Goal: Task Accomplishment & Management: Manage account settings

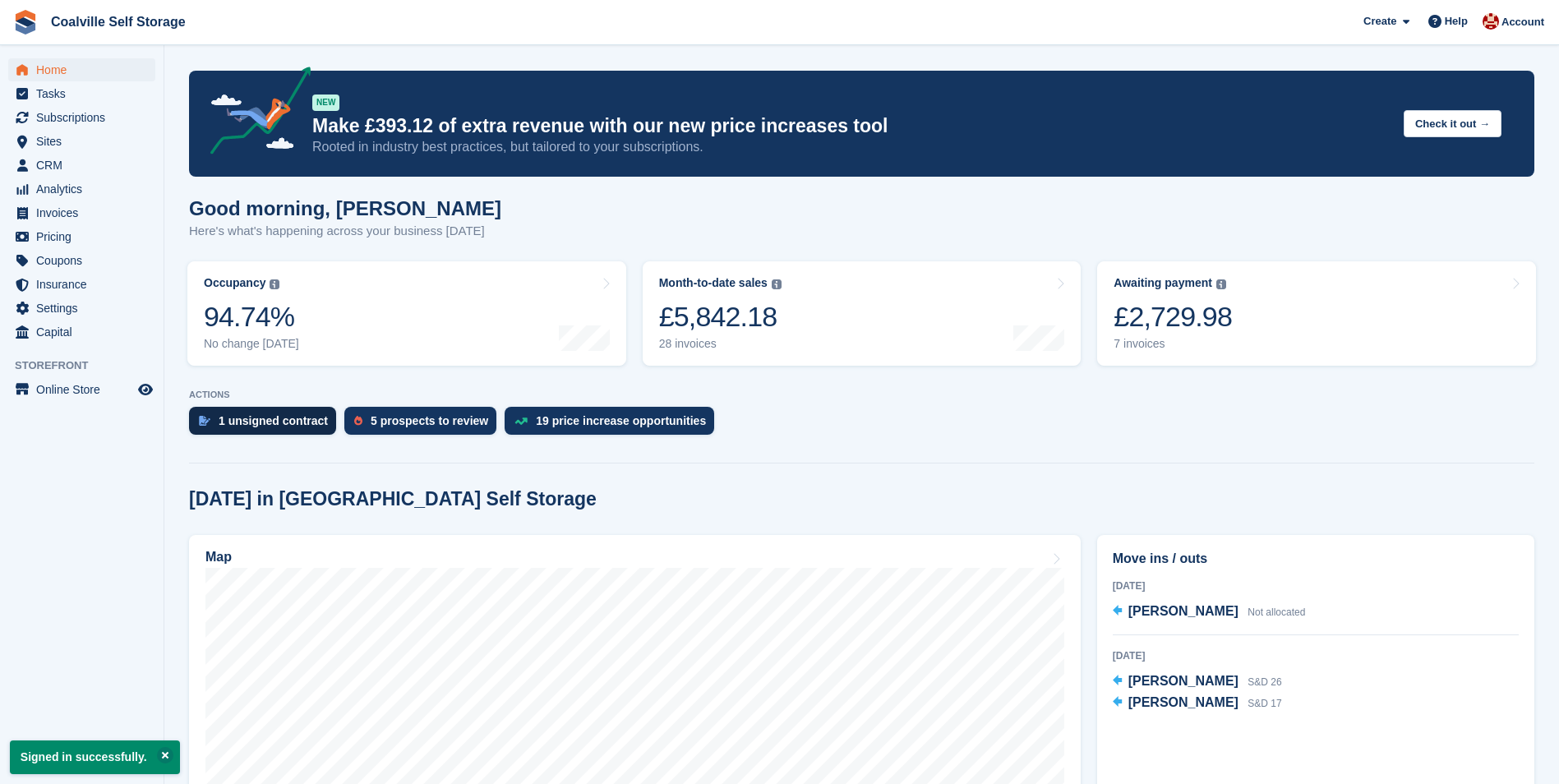
click at [280, 422] on div "1 unsigned contract" at bounding box center [273, 421] width 110 height 13
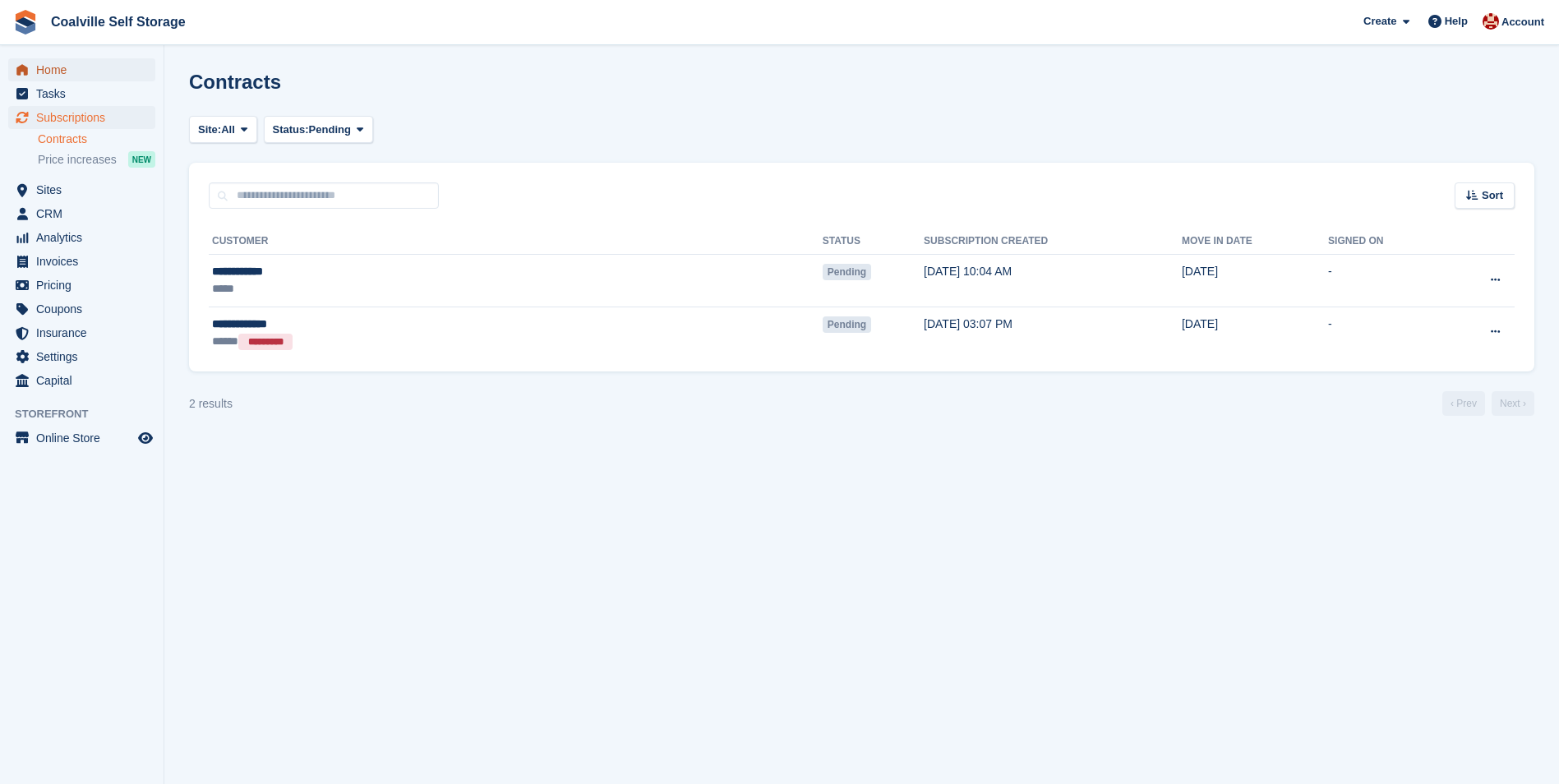
click at [73, 71] on span "Home" at bounding box center [85, 69] width 98 height 23
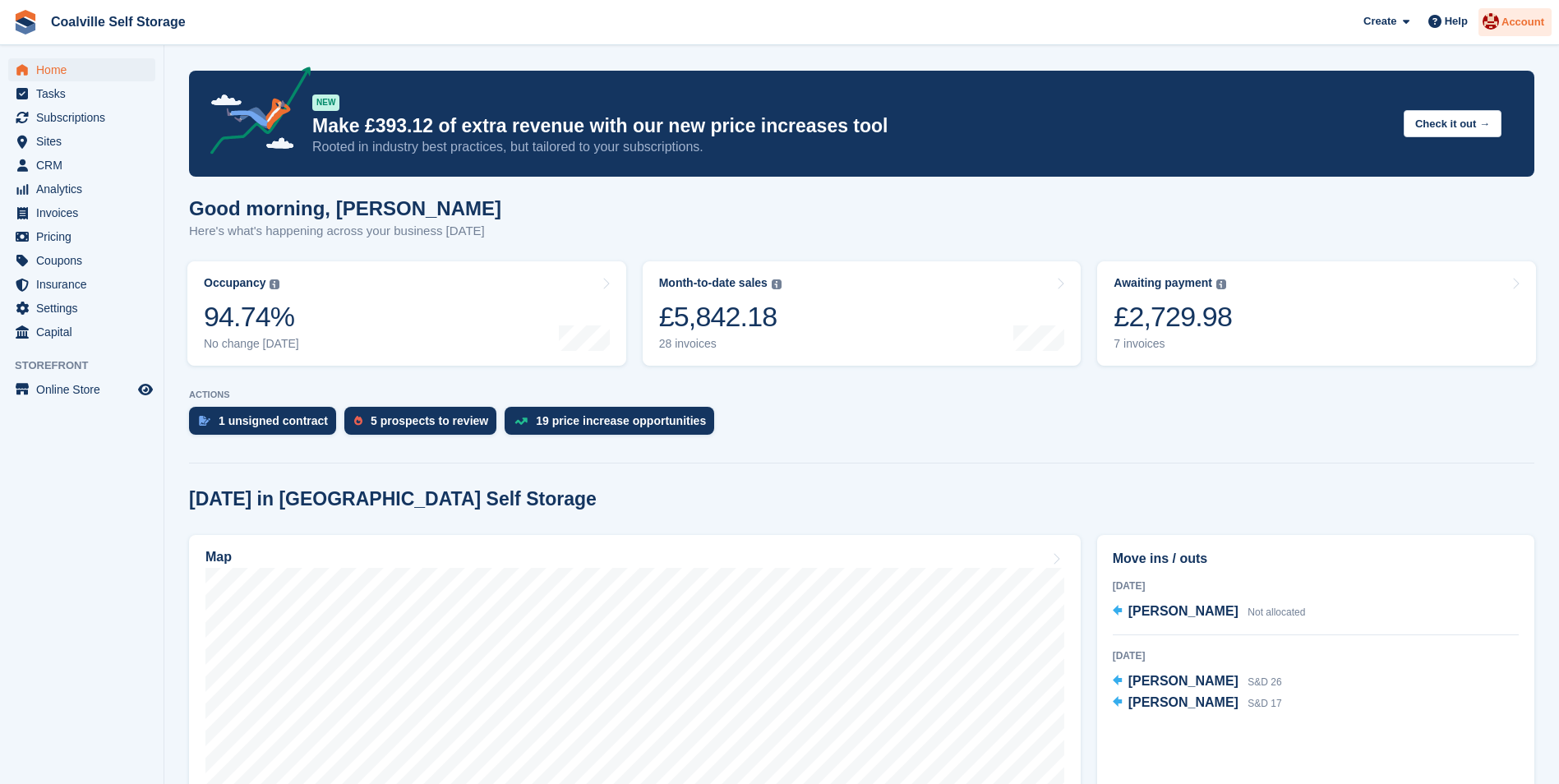
click at [1505, 21] on span "Account" at bounding box center [1523, 22] width 42 height 17
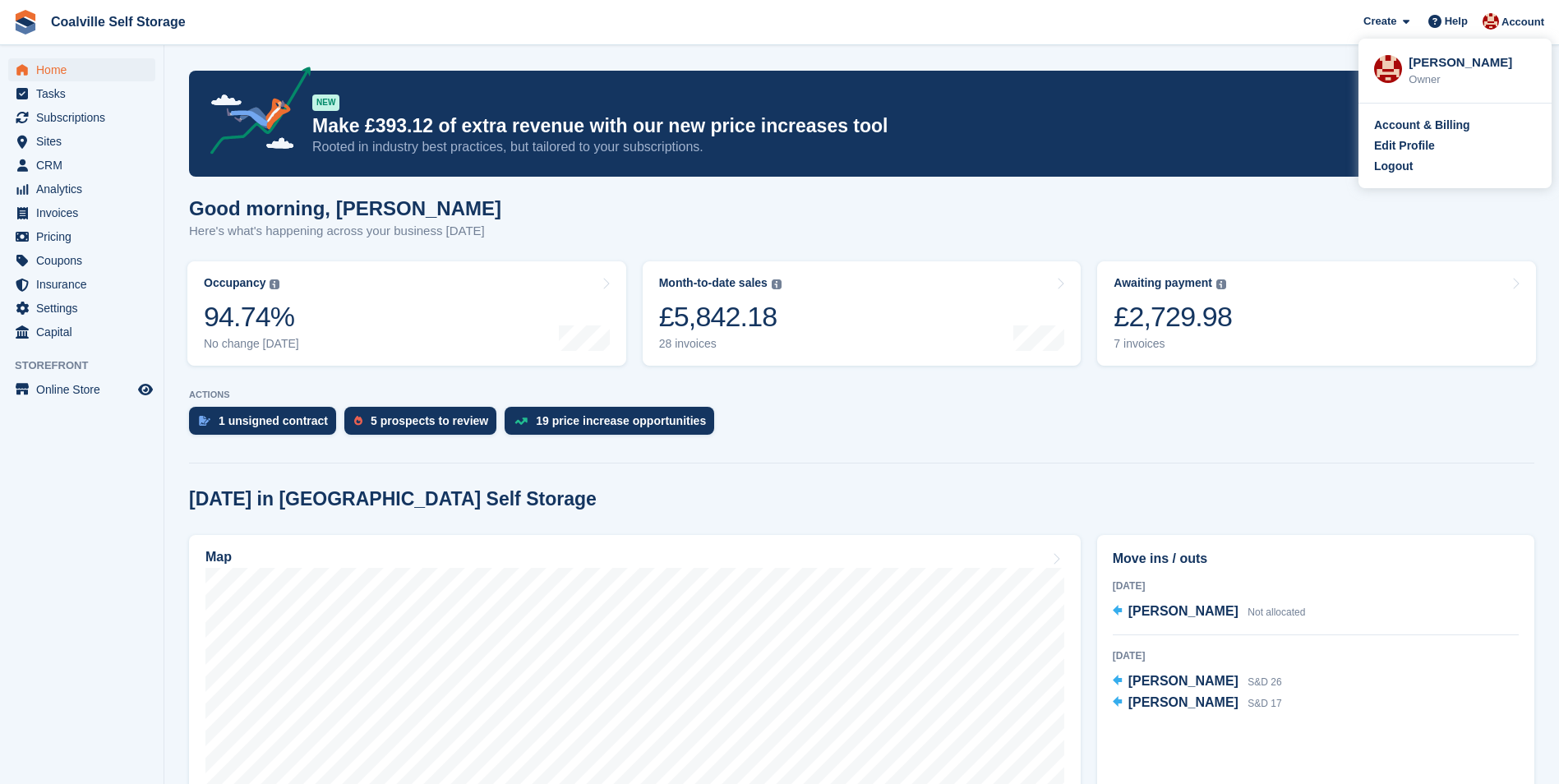
click at [1436, 73] on div "Owner" at bounding box center [1472, 80] width 127 height 17
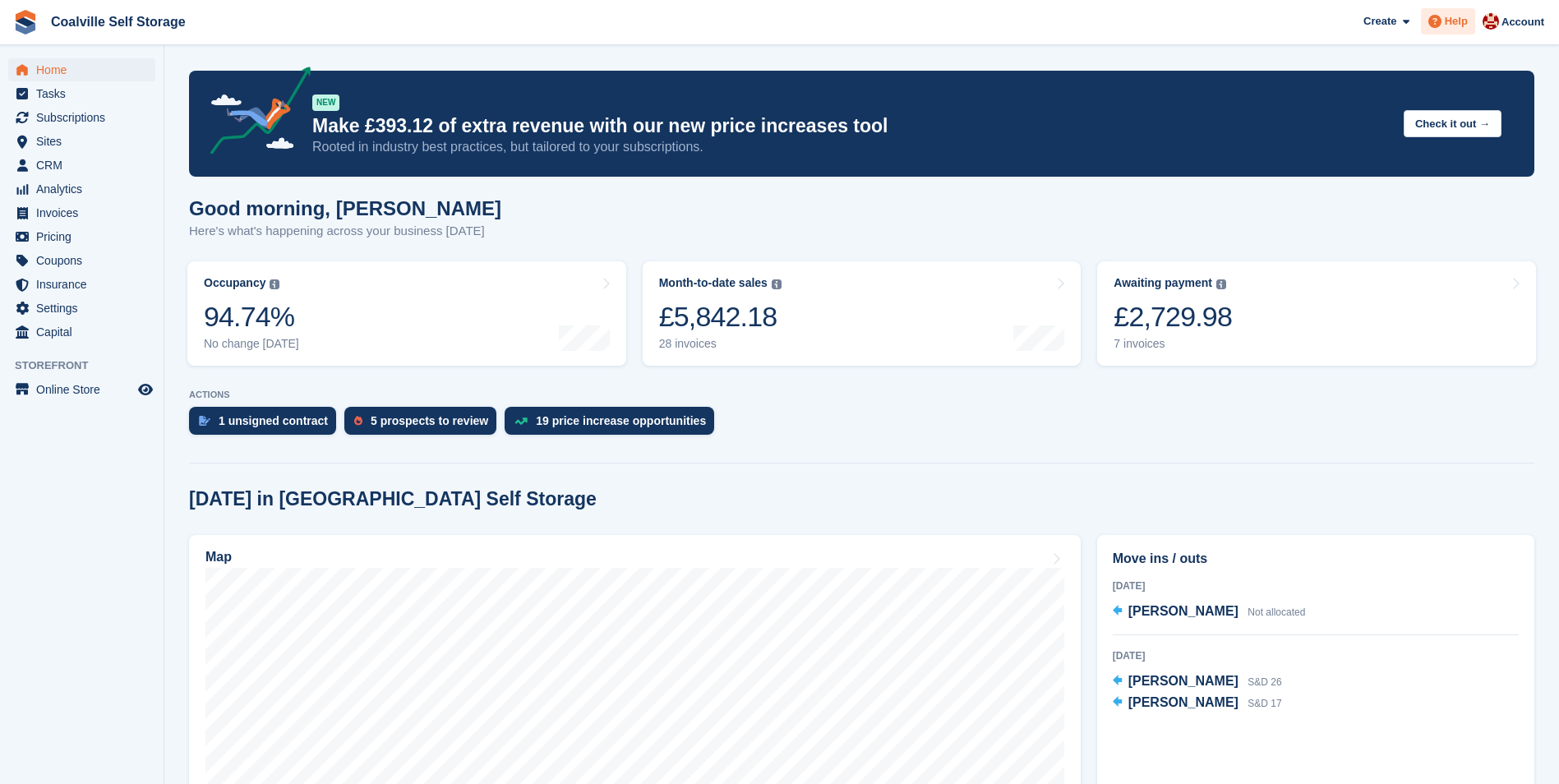
click at [1475, 28] on div "Help" at bounding box center [1448, 21] width 54 height 27
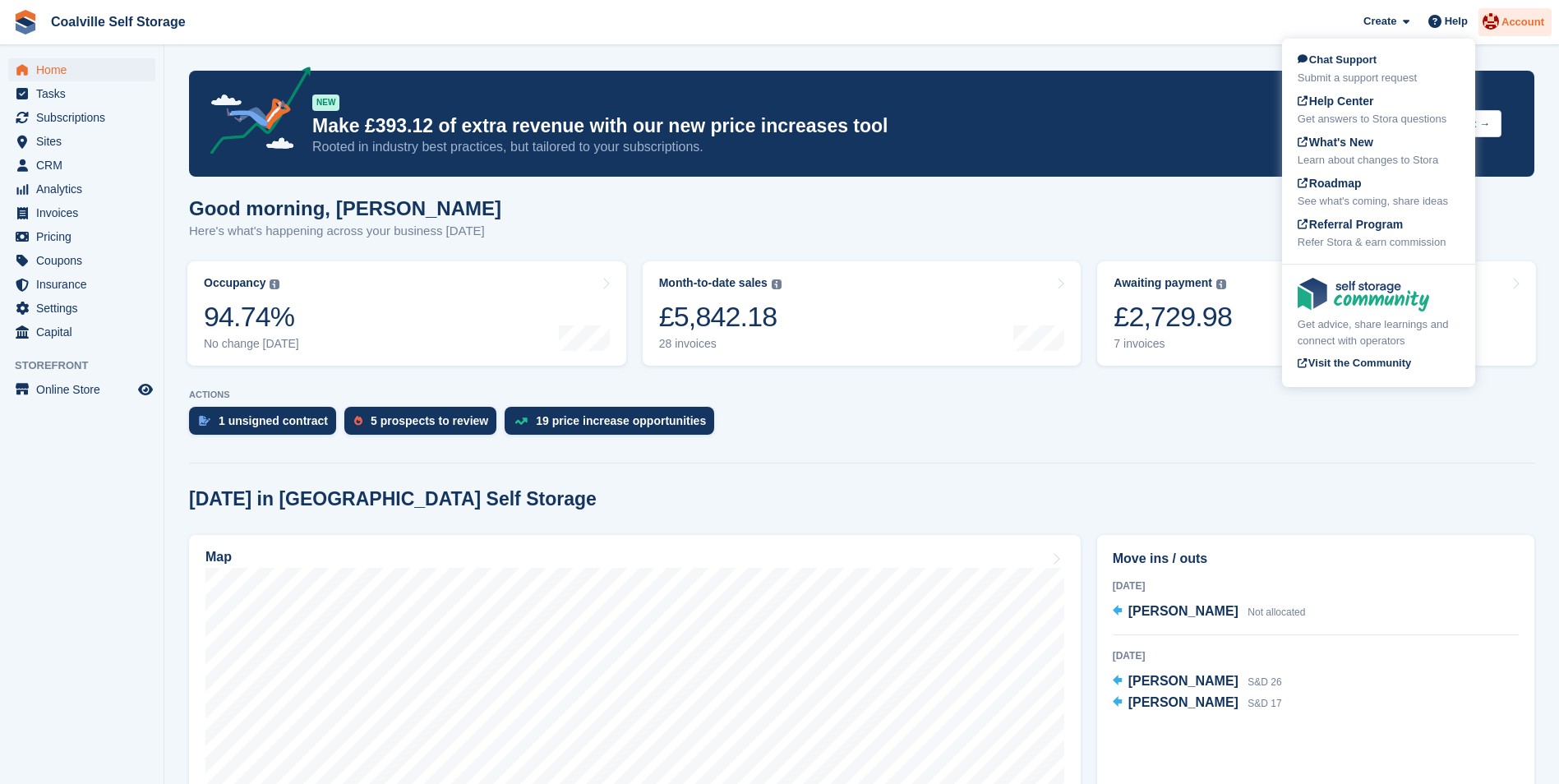
click at [1509, 27] on span "Account" at bounding box center [1523, 22] width 42 height 17
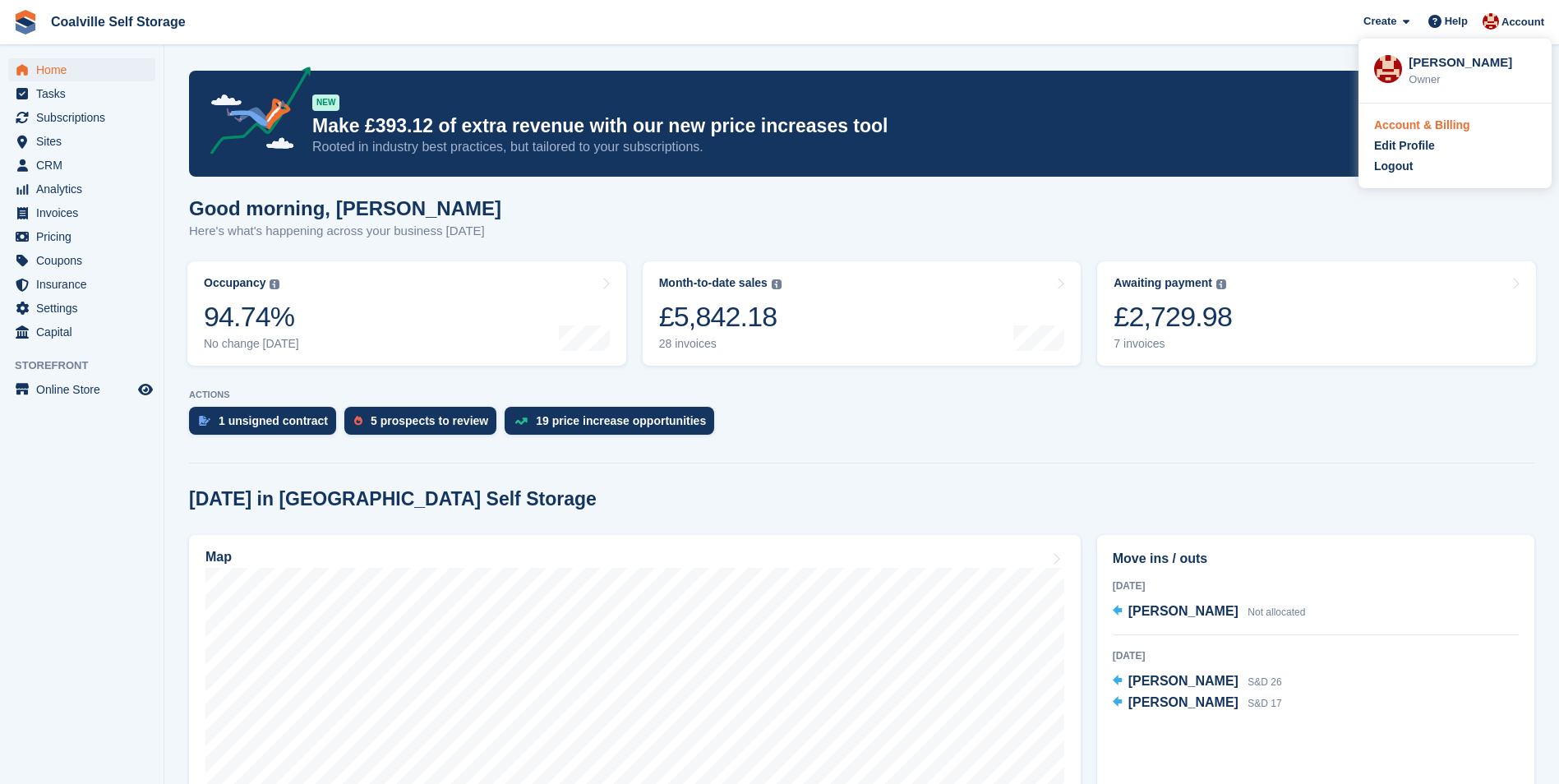
click at [1390, 127] on div "Account & Billing" at bounding box center [1422, 125] width 96 height 17
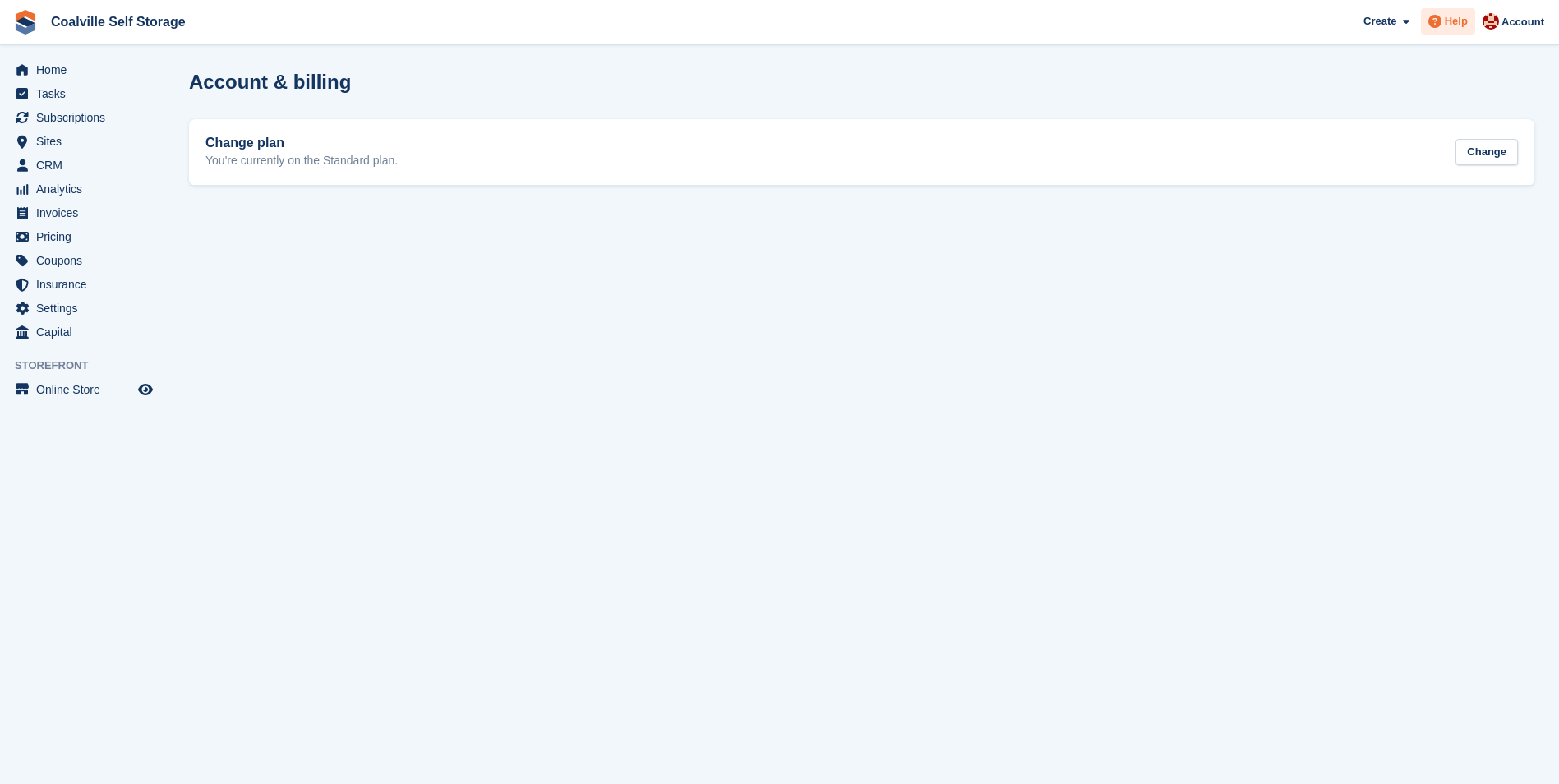
click at [1458, 17] on span "Help" at bounding box center [1456, 21] width 23 height 17
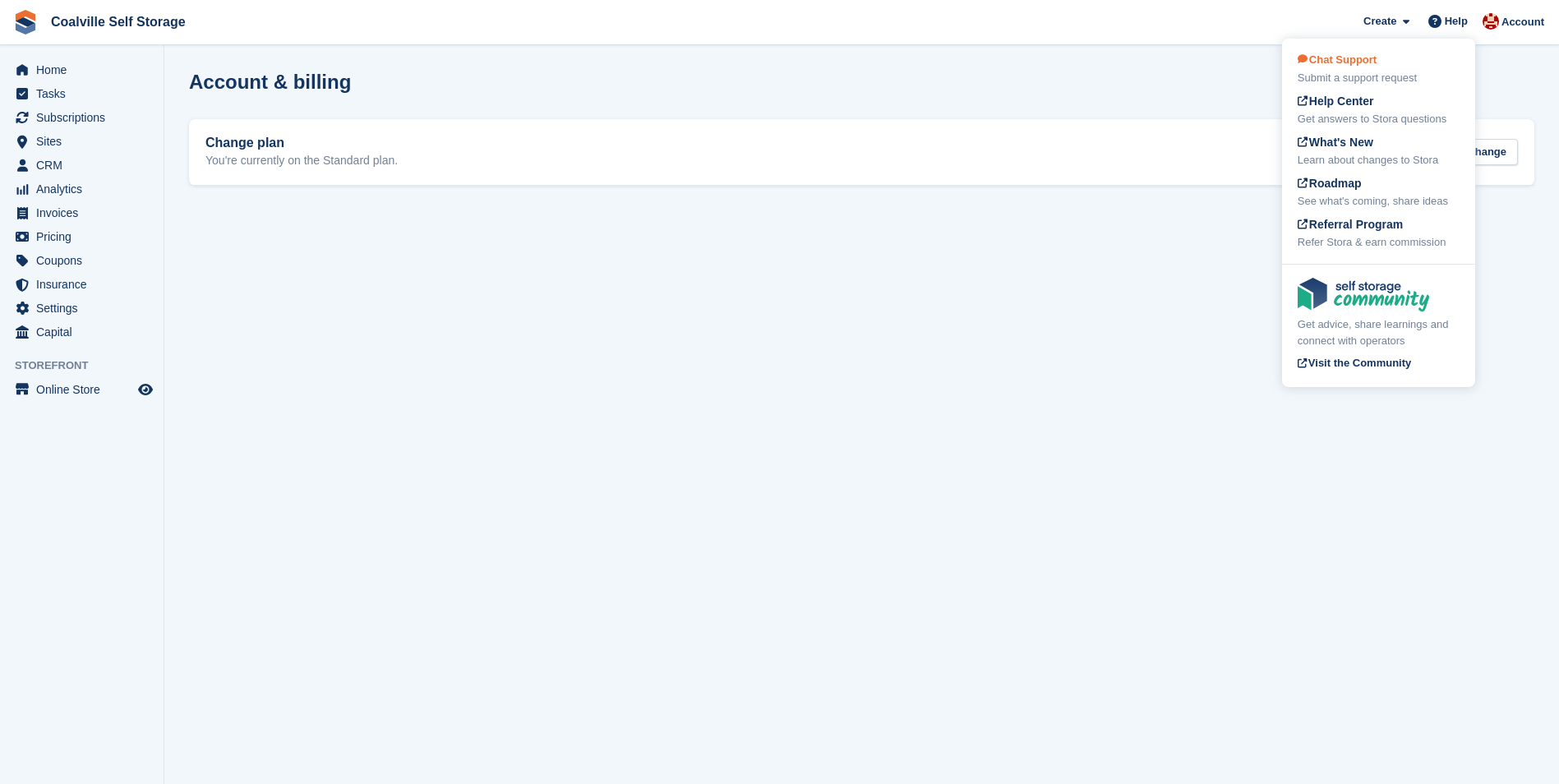
click at [1420, 54] on div "Chat Support Submit a support request" at bounding box center [1379, 69] width 162 height 35
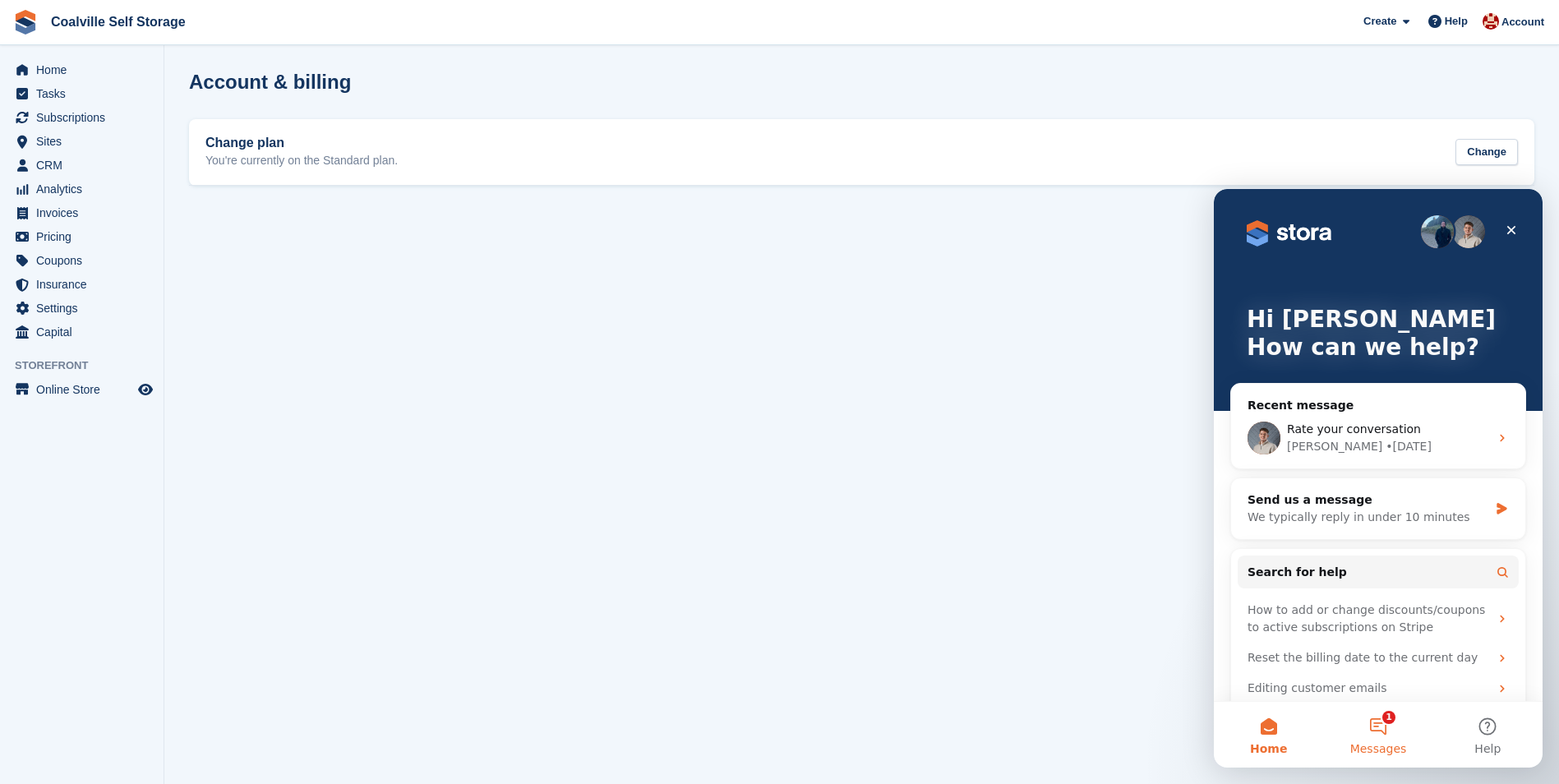
click at [1383, 733] on button "1 Messages" at bounding box center [1378, 734] width 110 height 65
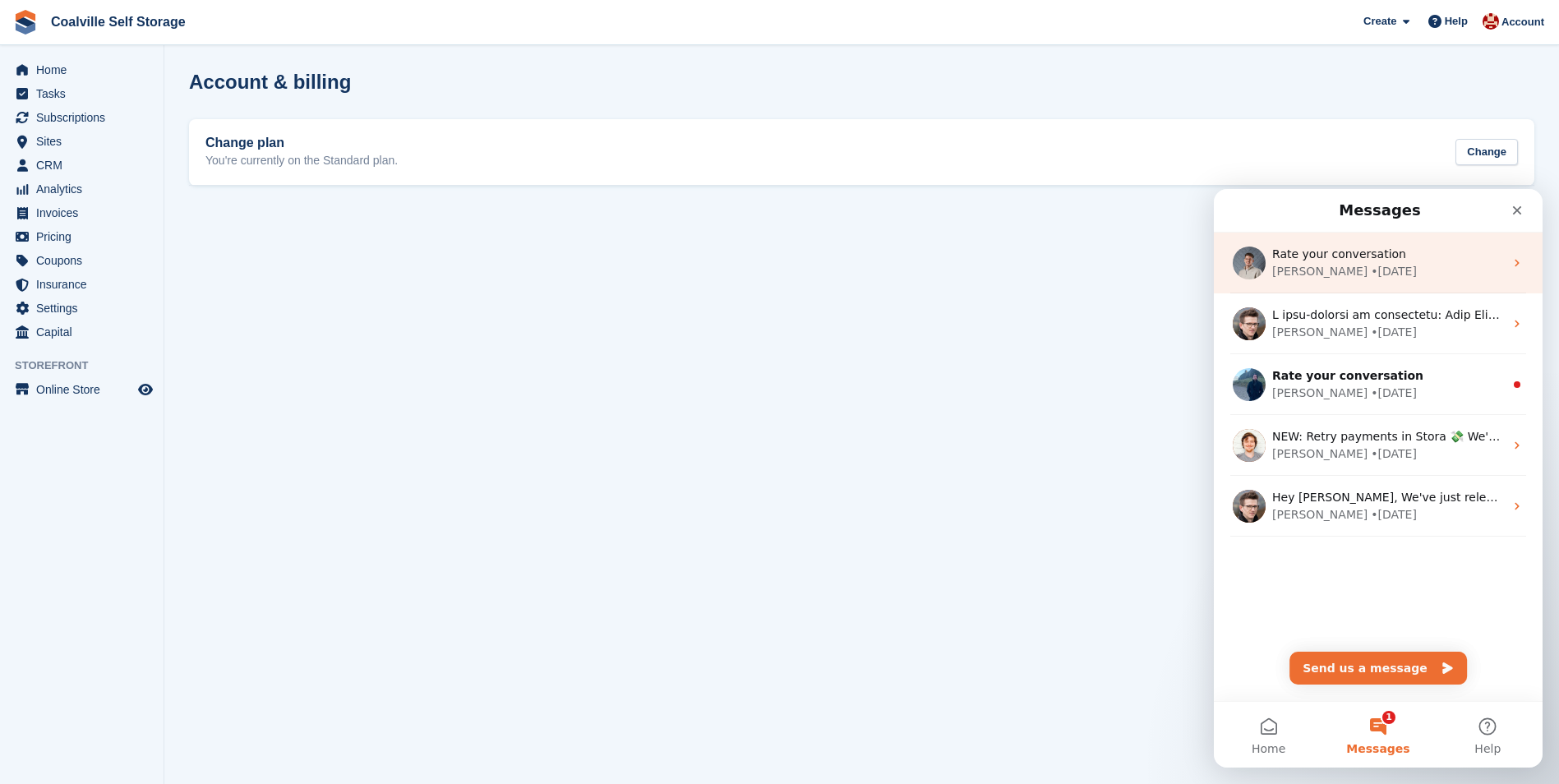
click at [1411, 264] on div "Bradley • 3d ago" at bounding box center [1388, 271] width 232 height 17
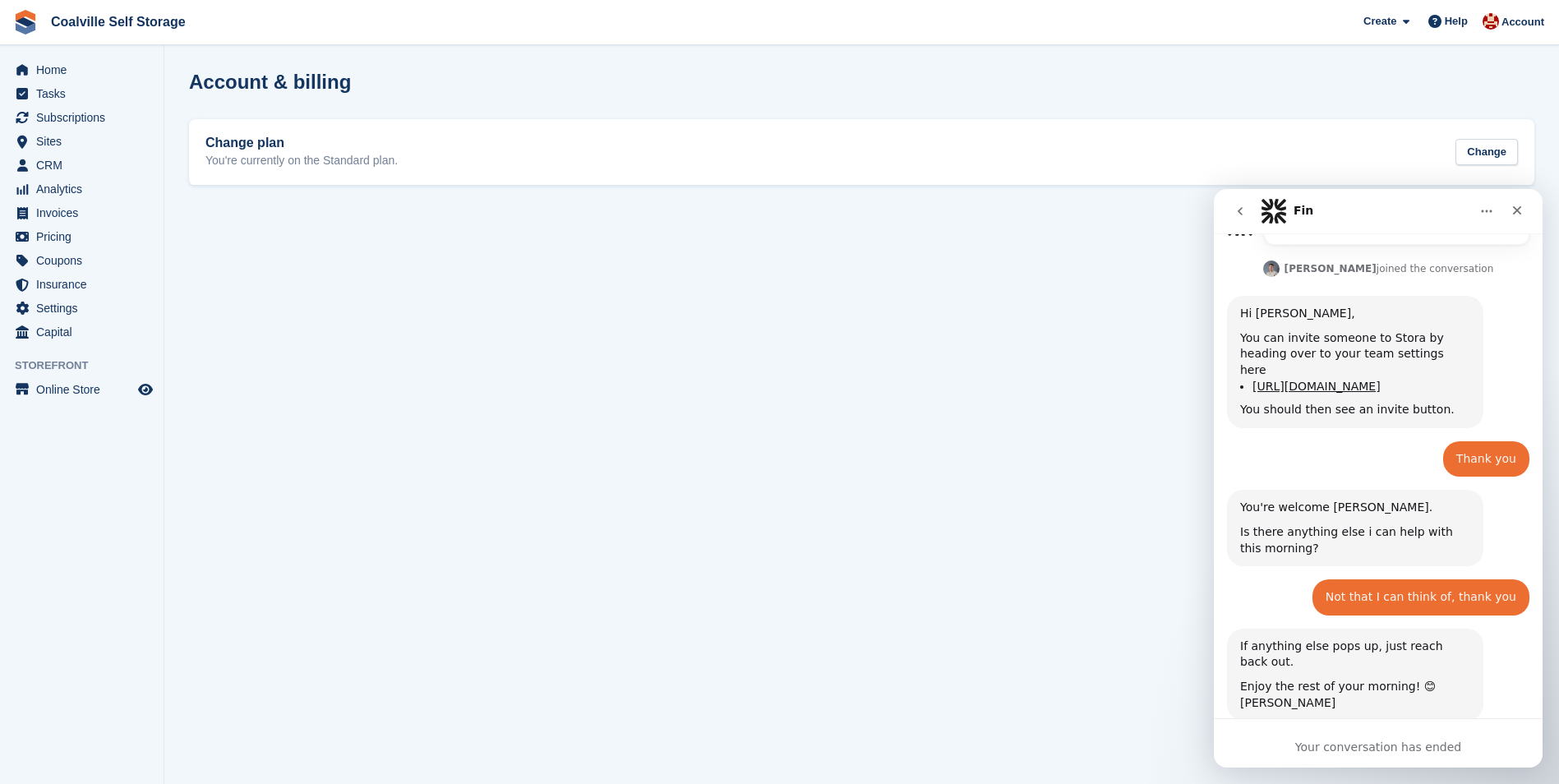
scroll to position [744, 0]
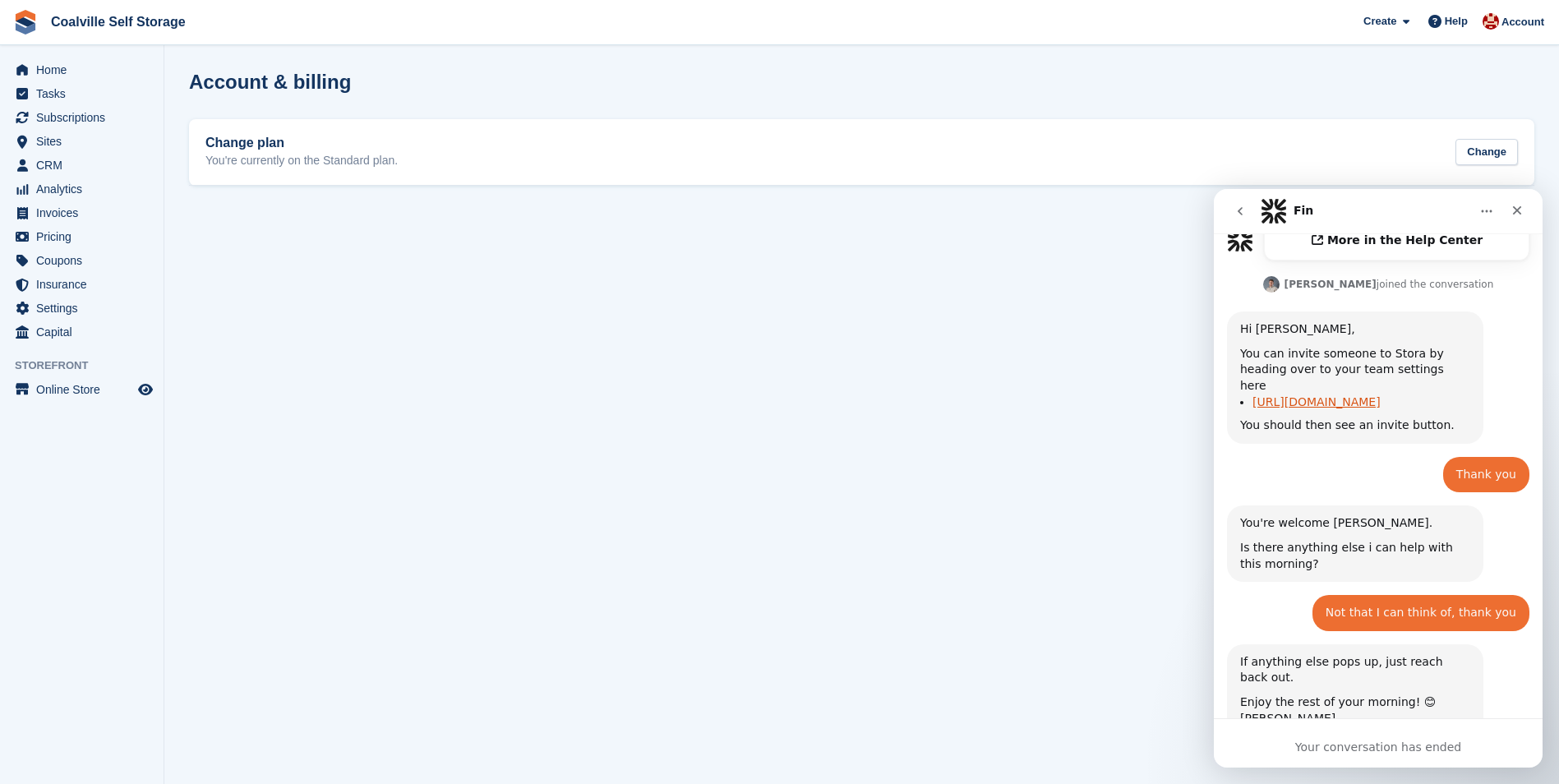
click at [1272, 396] on link "https://app.stora.co/settings/team" at bounding box center [1316, 402] width 128 height 13
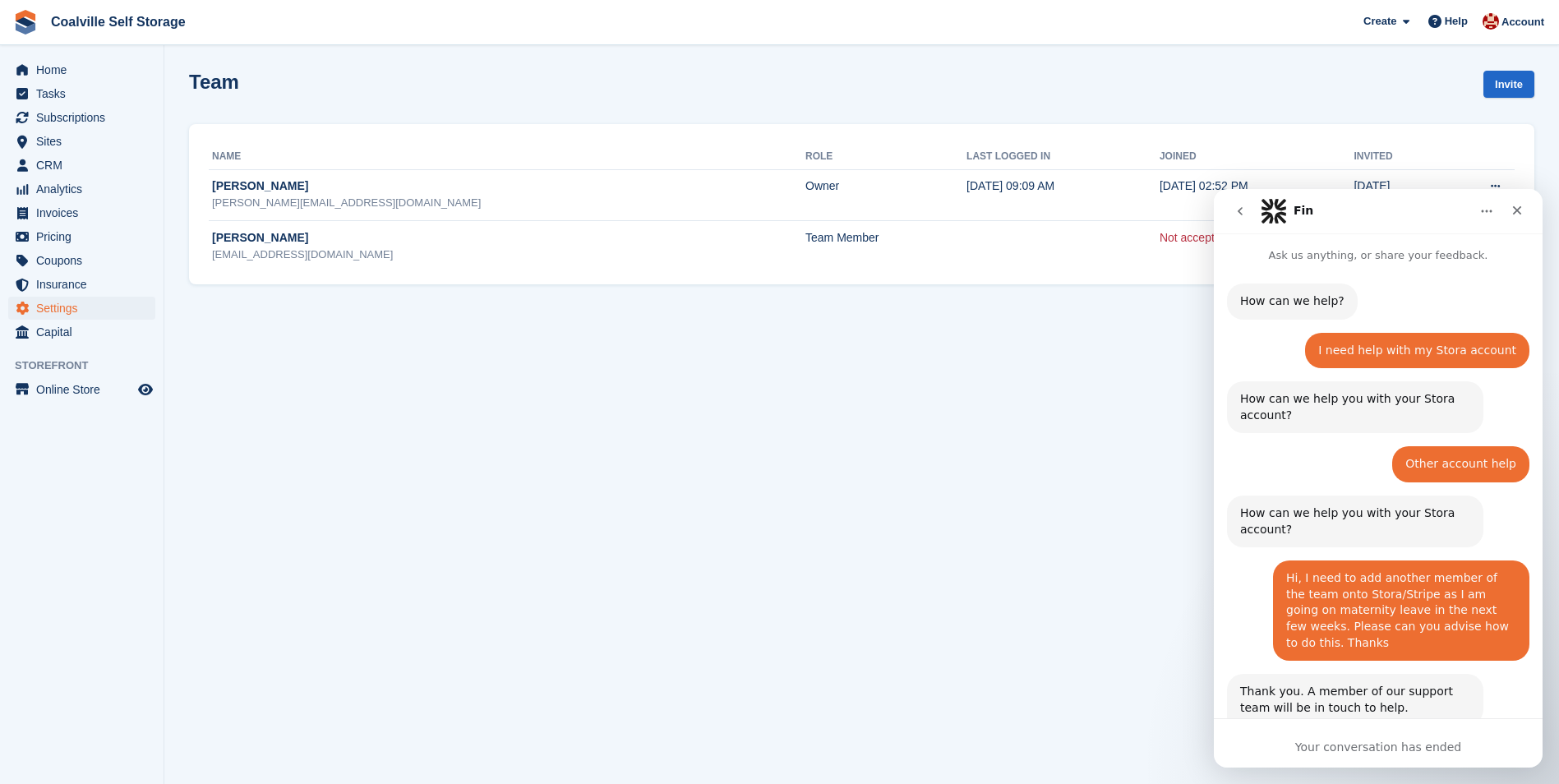
click at [703, 413] on section "Team Invite Name Role Last logged in Joined Invited Hannah Milner hannah.milner…" at bounding box center [862, 392] width 1395 height 784
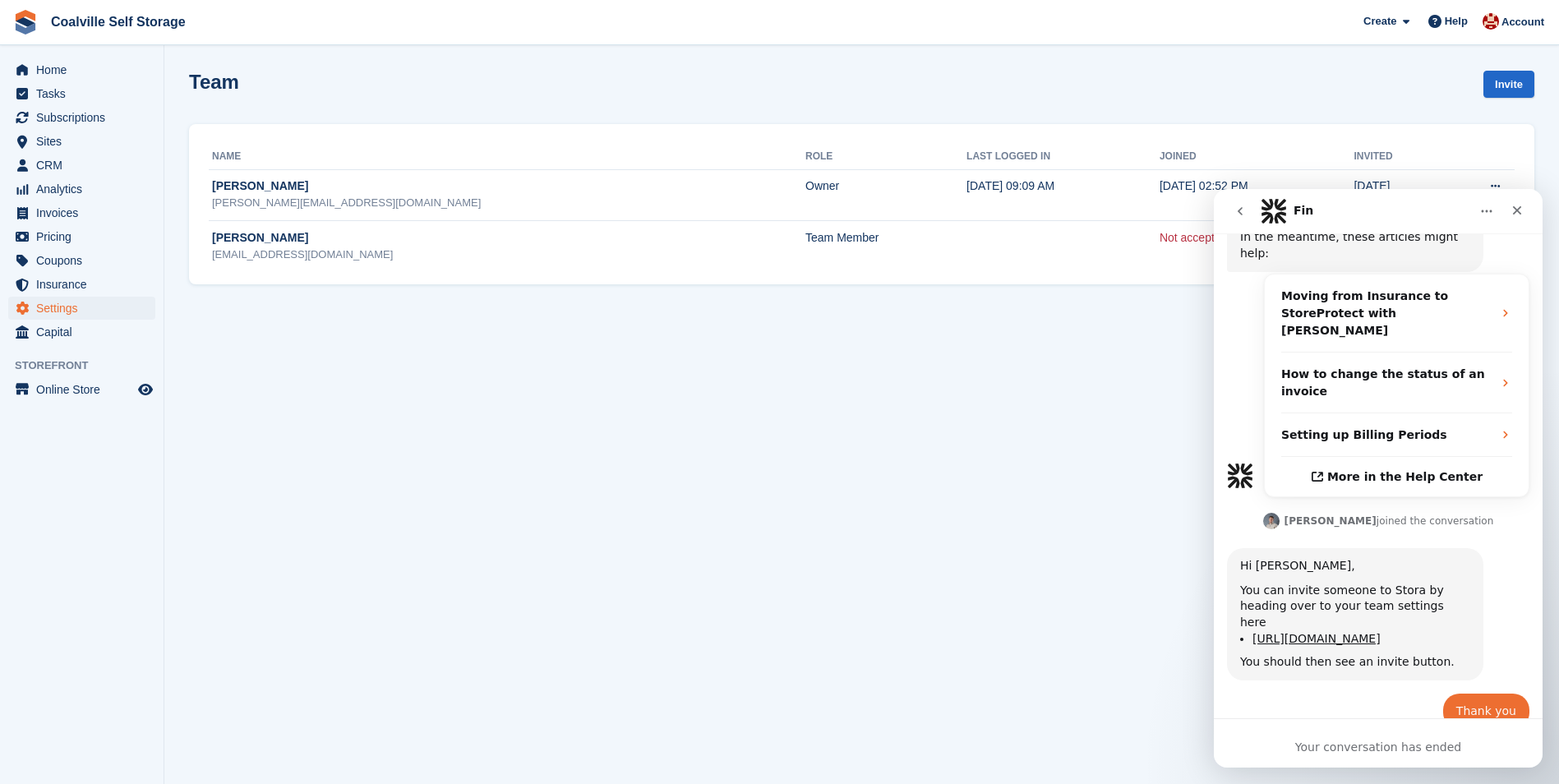
scroll to position [826, 0]
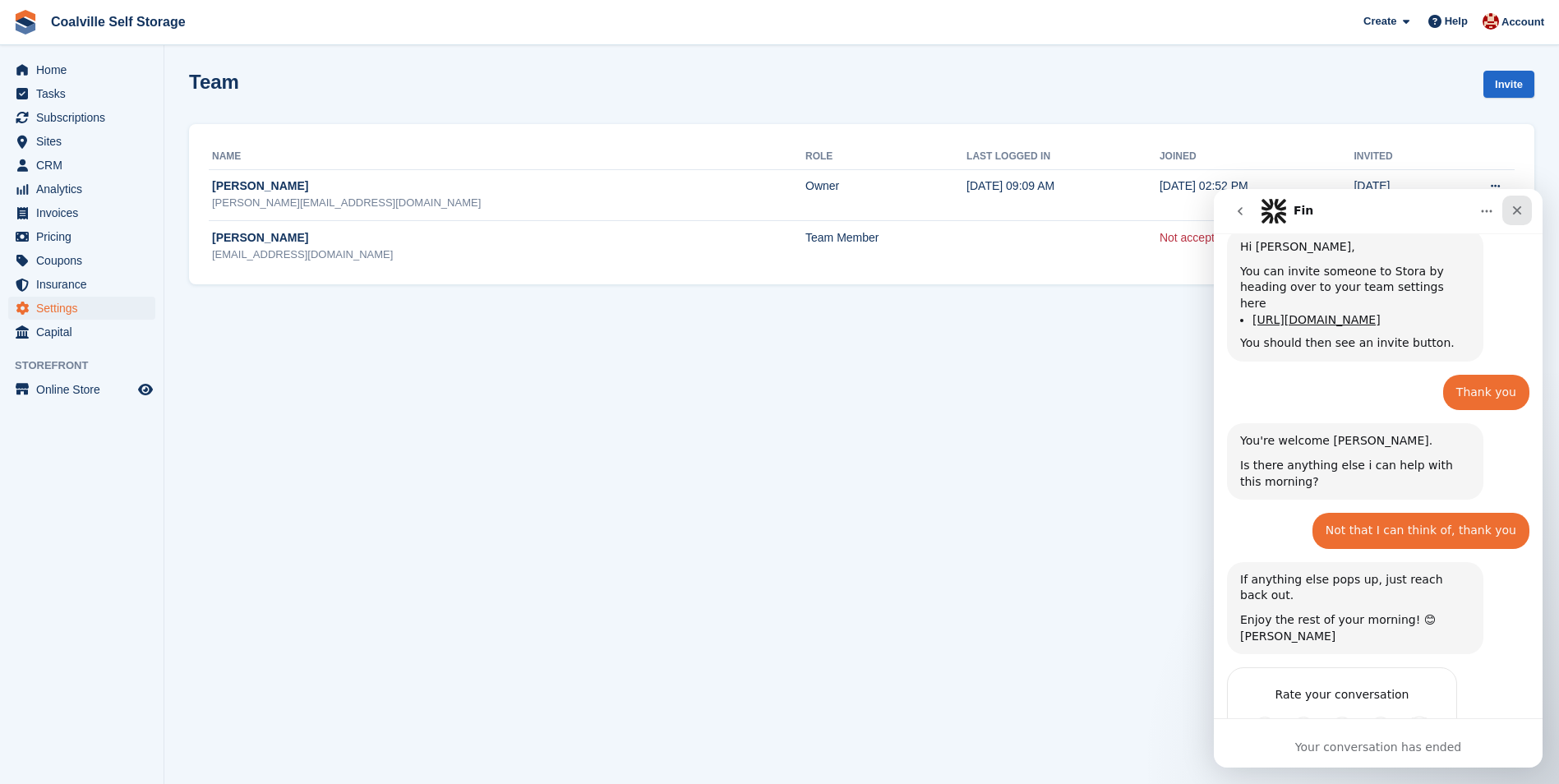
click at [1507, 211] on div "Close" at bounding box center [1518, 211] width 29 height 29
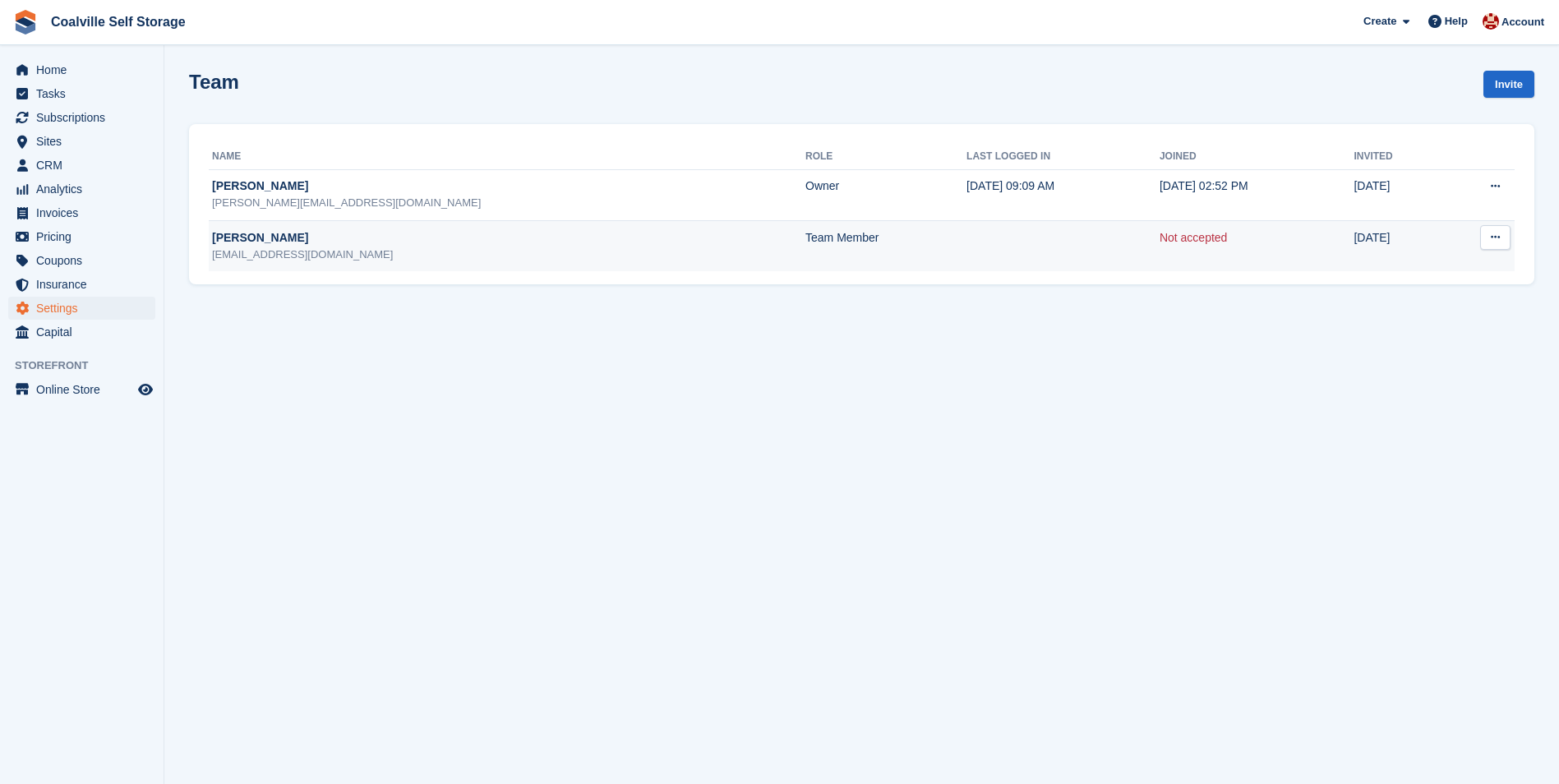
click at [966, 257] on td at bounding box center [1063, 245] width 193 height 51
click at [456, 247] on div "helenmilner@mtslimited.com" at bounding box center [508, 255] width 594 height 17
click at [1502, 242] on button at bounding box center [1495, 237] width 30 height 25
click at [1444, 298] on p "Resend invitation" at bounding box center [1431, 291] width 143 height 21
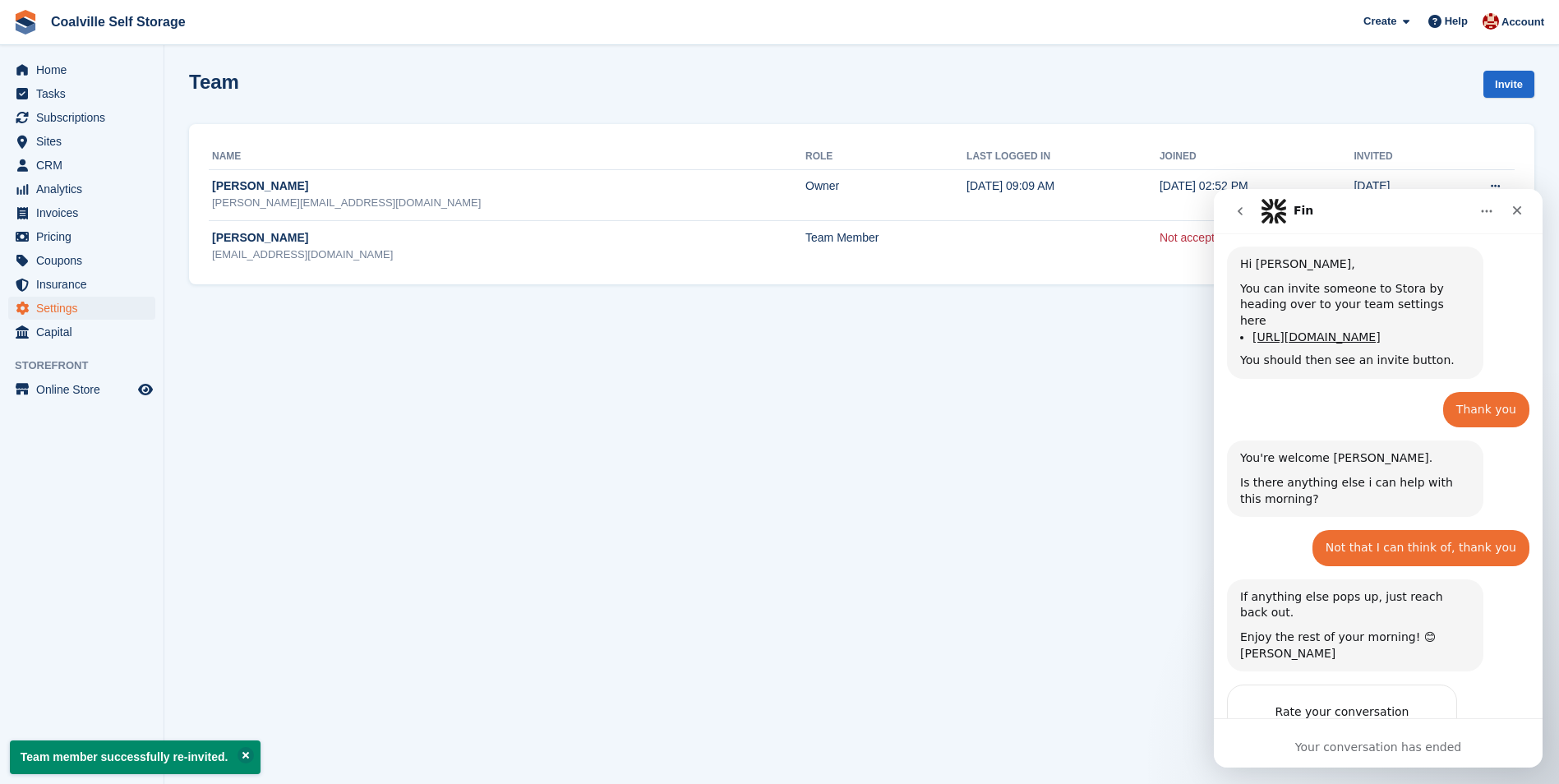
scroll to position [826, 0]
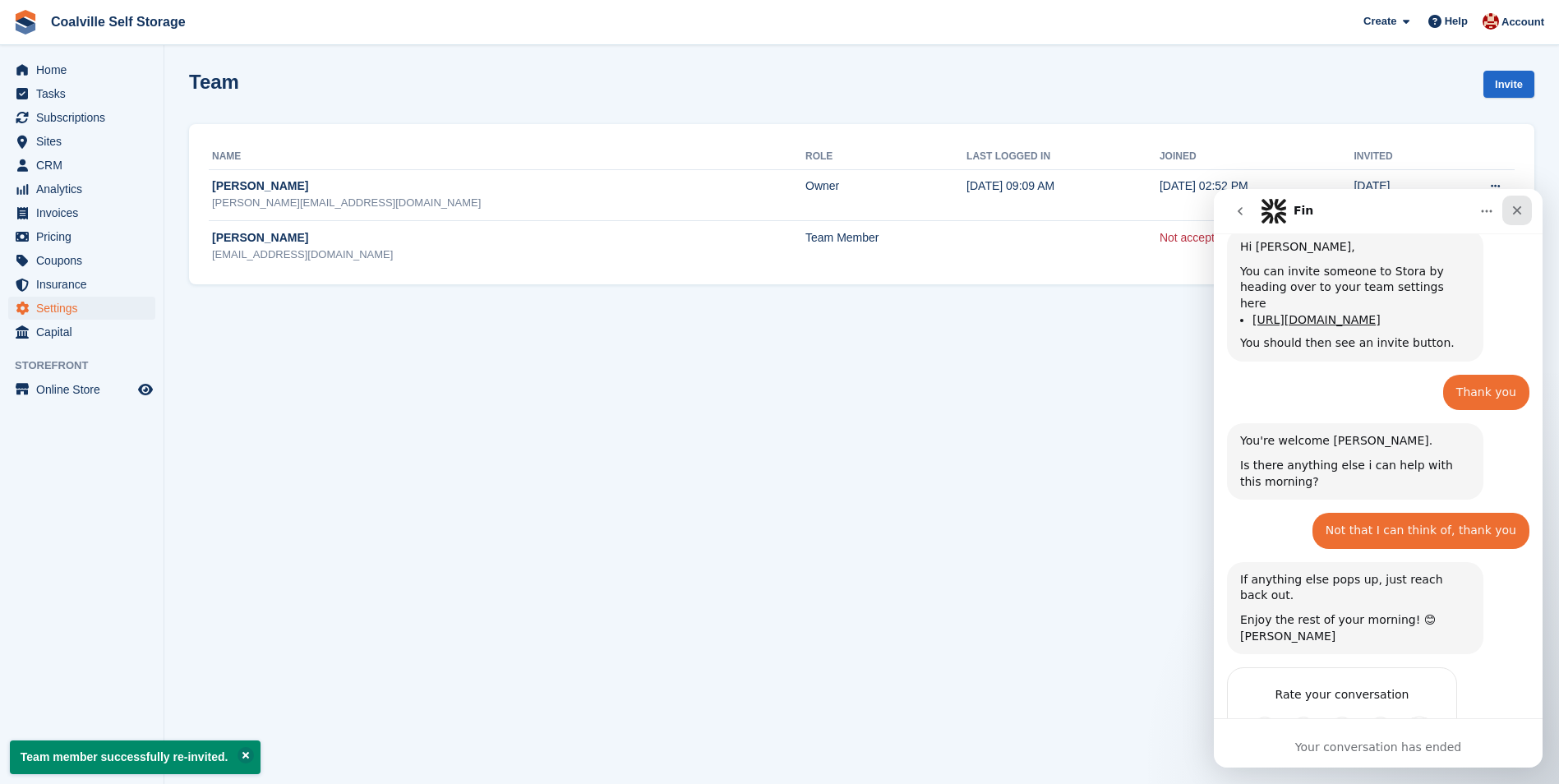
click at [1511, 214] on icon "Close" at bounding box center [1517, 210] width 13 height 13
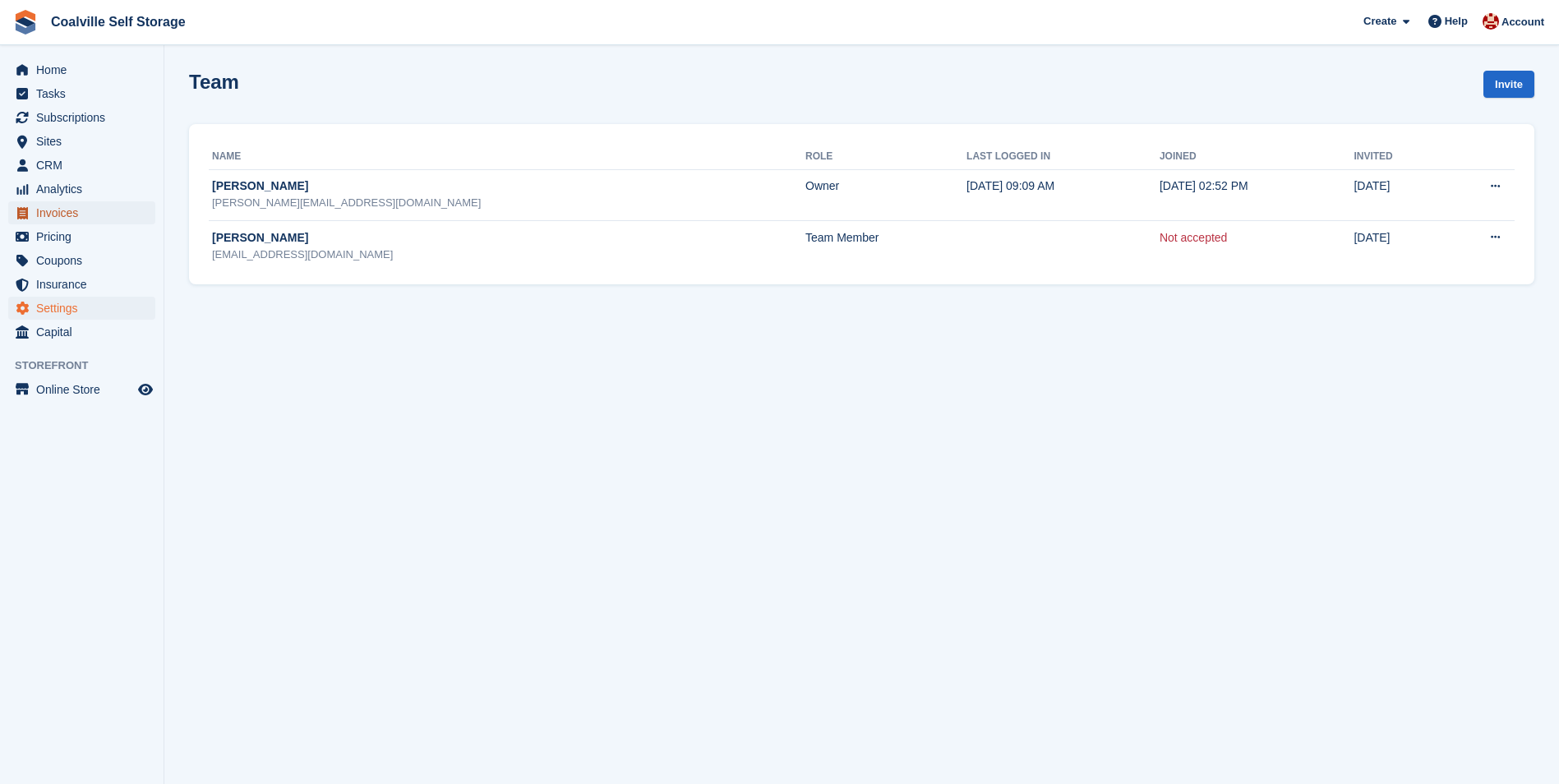
click at [52, 217] on span "Invoices" at bounding box center [85, 213] width 98 height 23
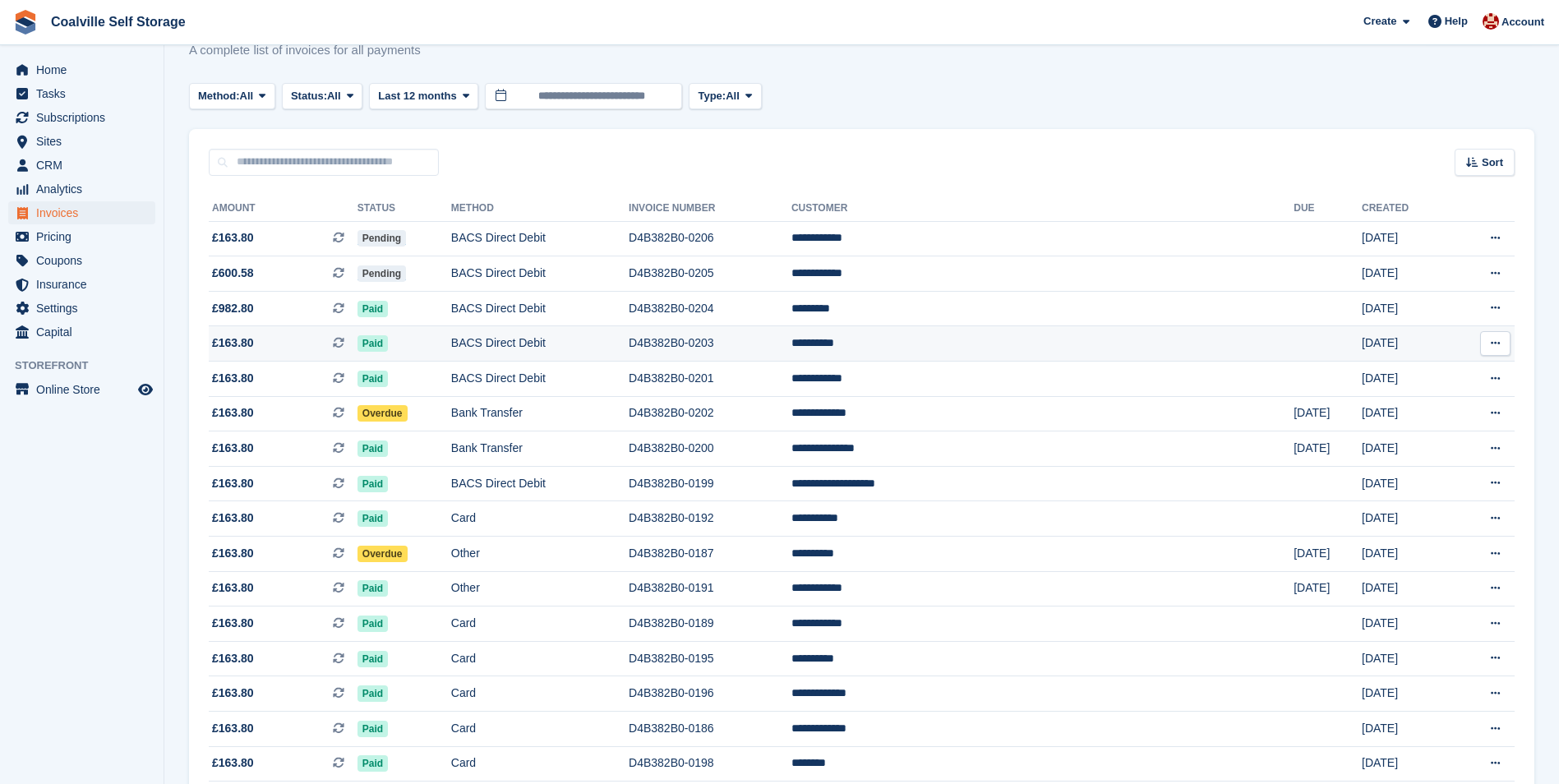
scroll to position [82, 0]
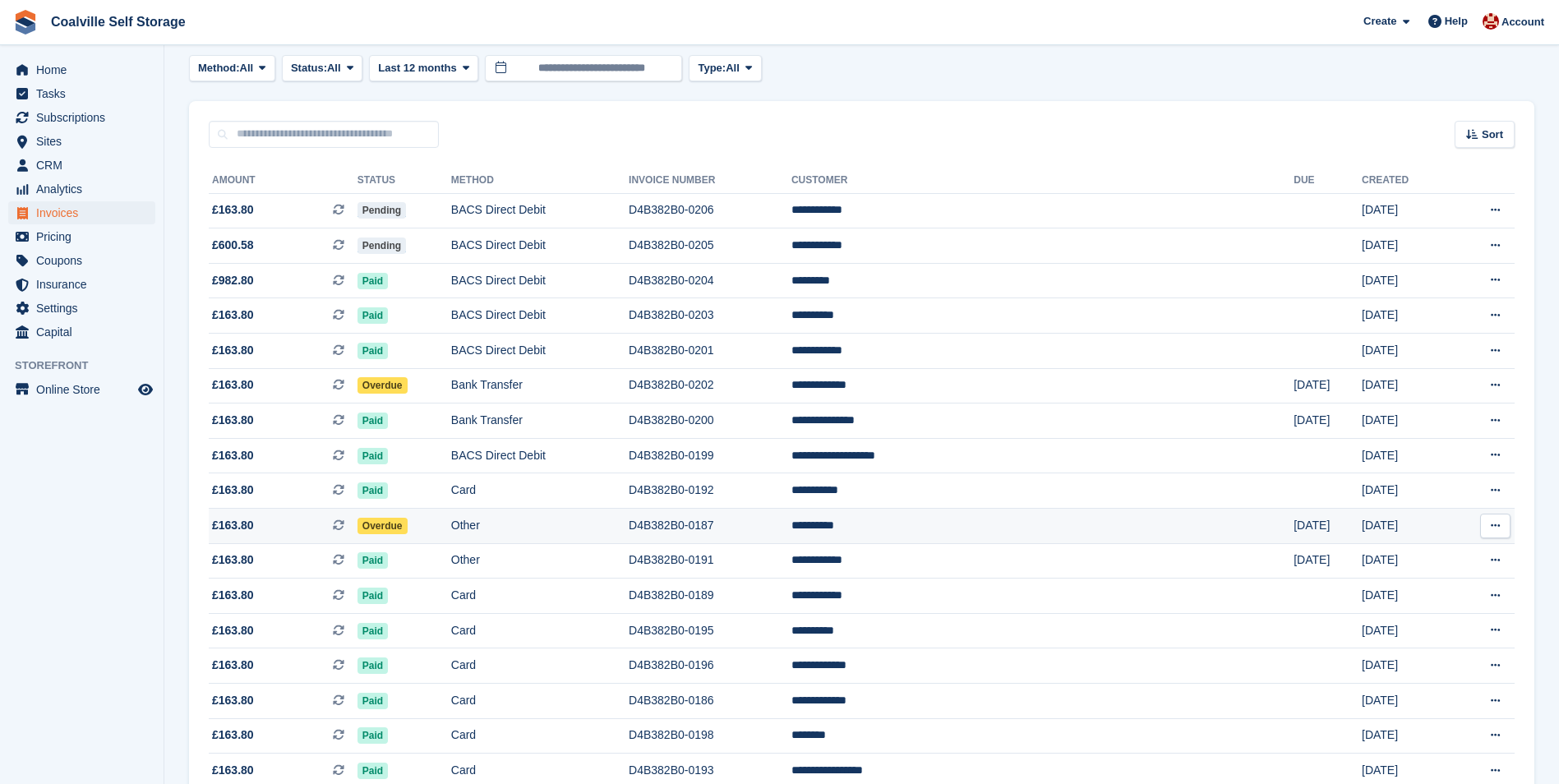
click at [629, 526] on td "Other" at bounding box center [539, 526] width 178 height 35
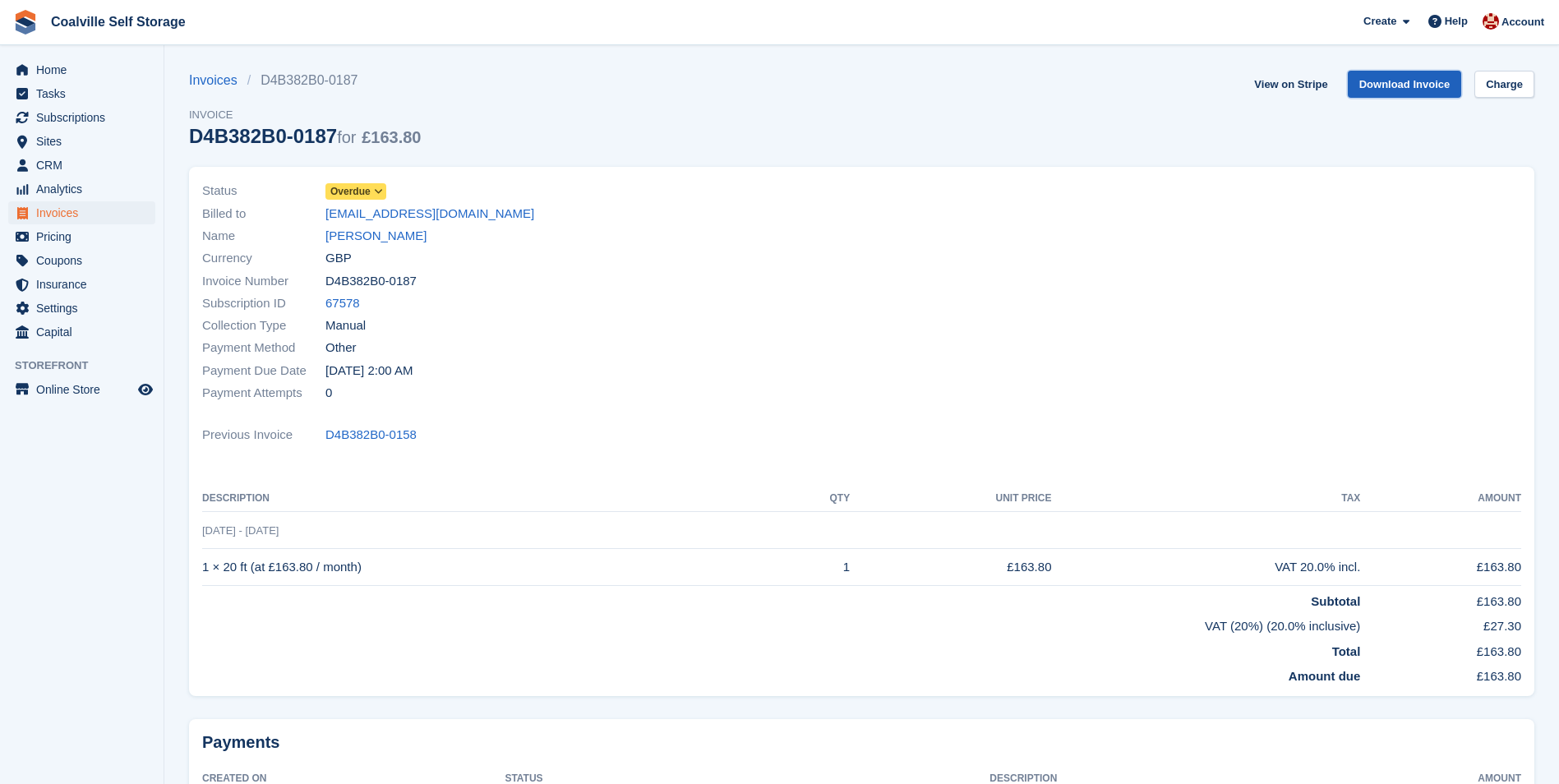
click at [1385, 81] on link "Download Invoice" at bounding box center [1405, 84] width 114 height 27
click at [223, 73] on link "Invoices" at bounding box center [217, 80] width 58 height 19
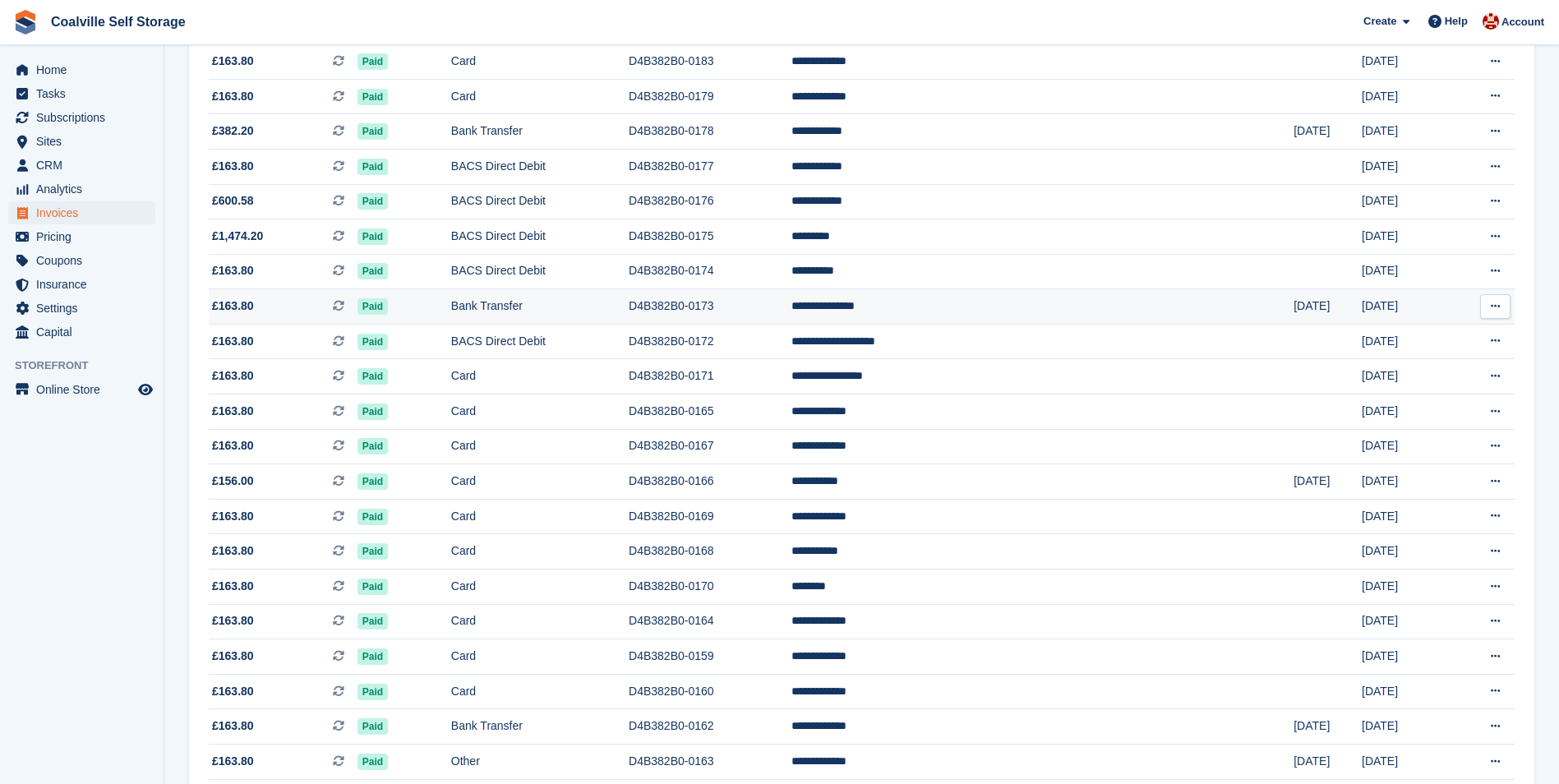
scroll to position [1323, 0]
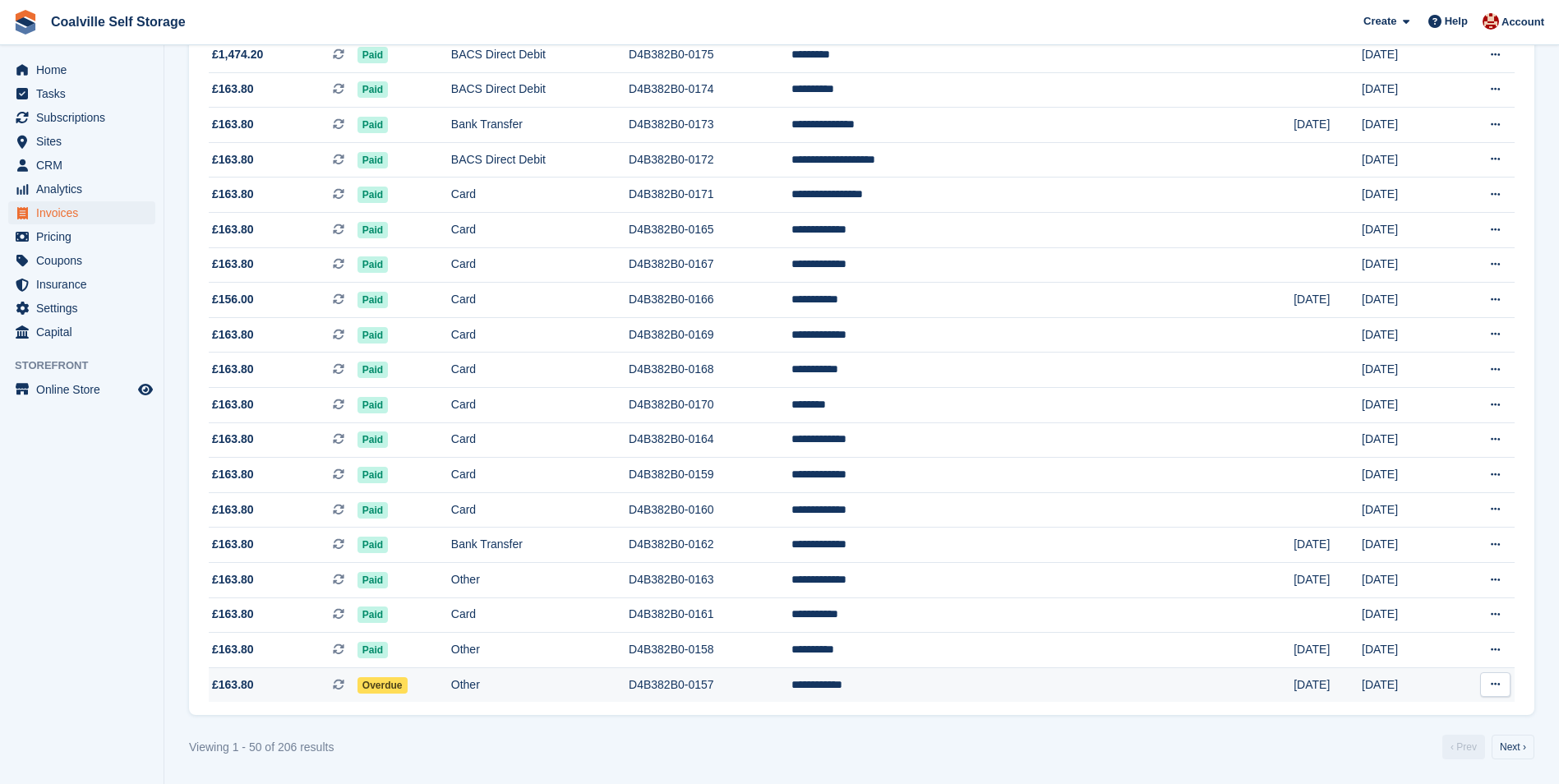
click at [451, 682] on td "Overdue" at bounding box center [404, 685] width 94 height 35
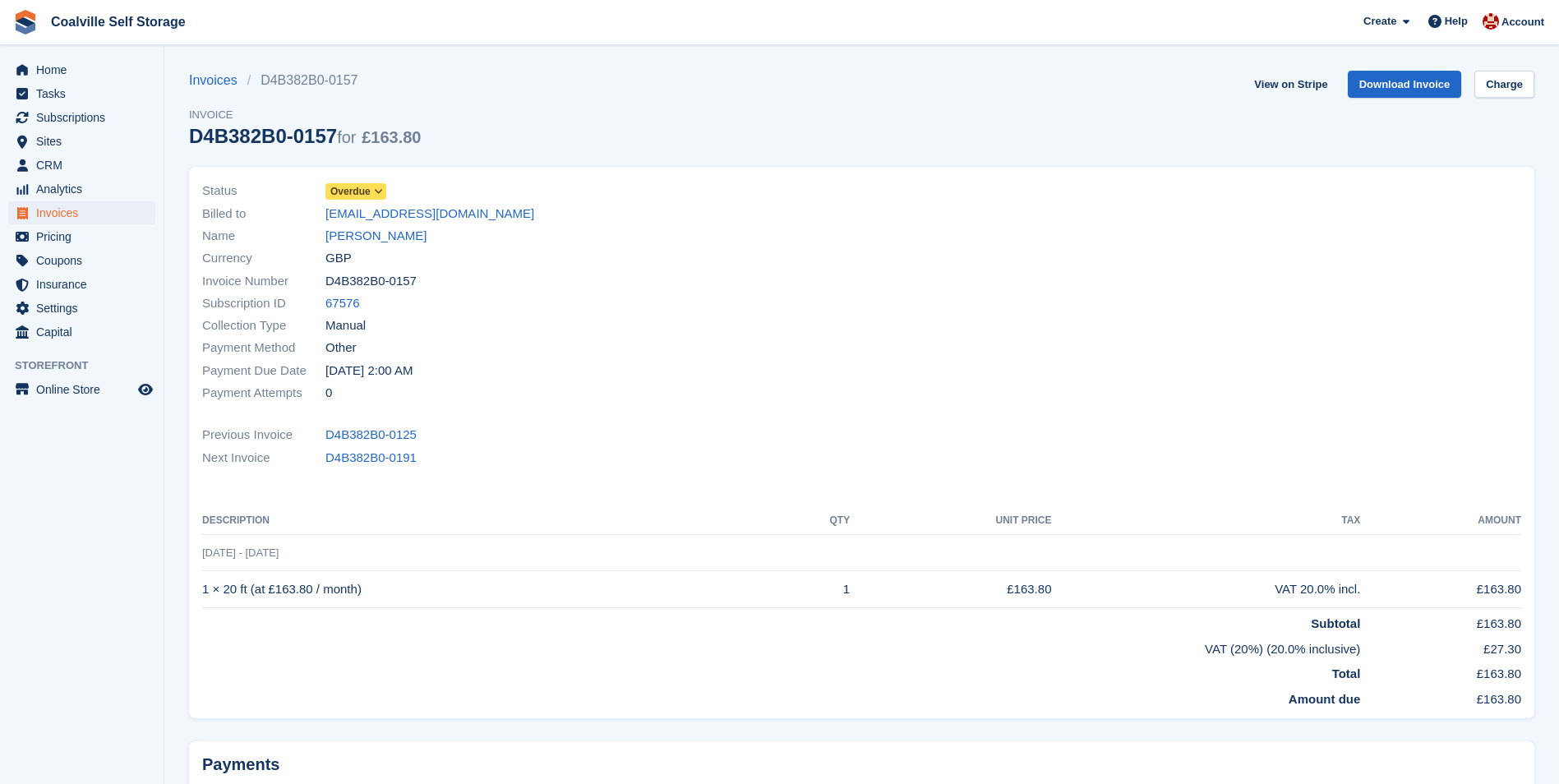
click at [351, 181] on link "Overdue" at bounding box center [356, 190] width 61 height 19
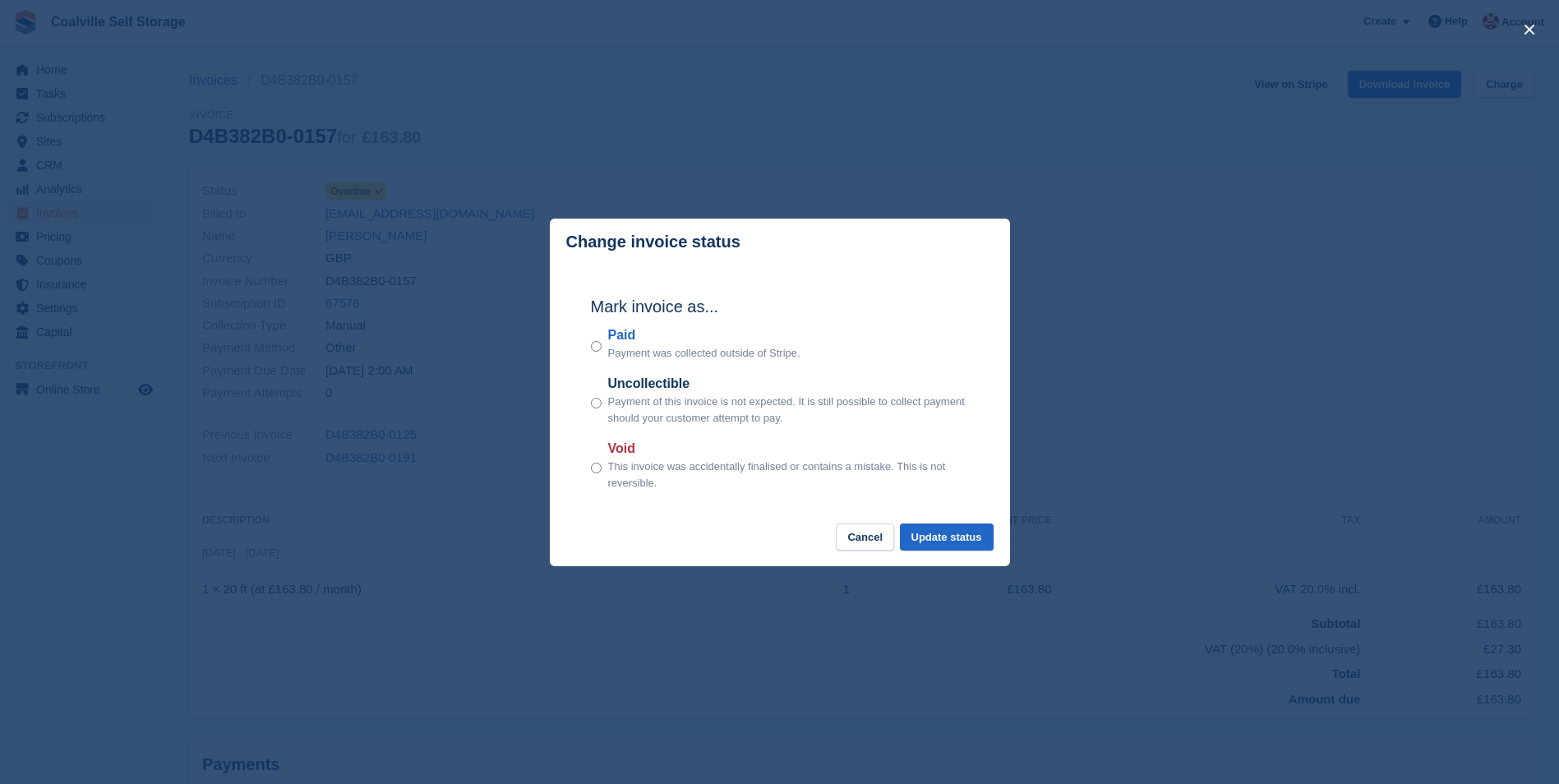
click at [589, 345] on div "Mark invoice as... Paid Payment was collected outside of Stripe. Uncollectible …" at bounding box center [780, 394] width 411 height 259
click at [918, 532] on button "Update status" at bounding box center [947, 536] width 94 height 27
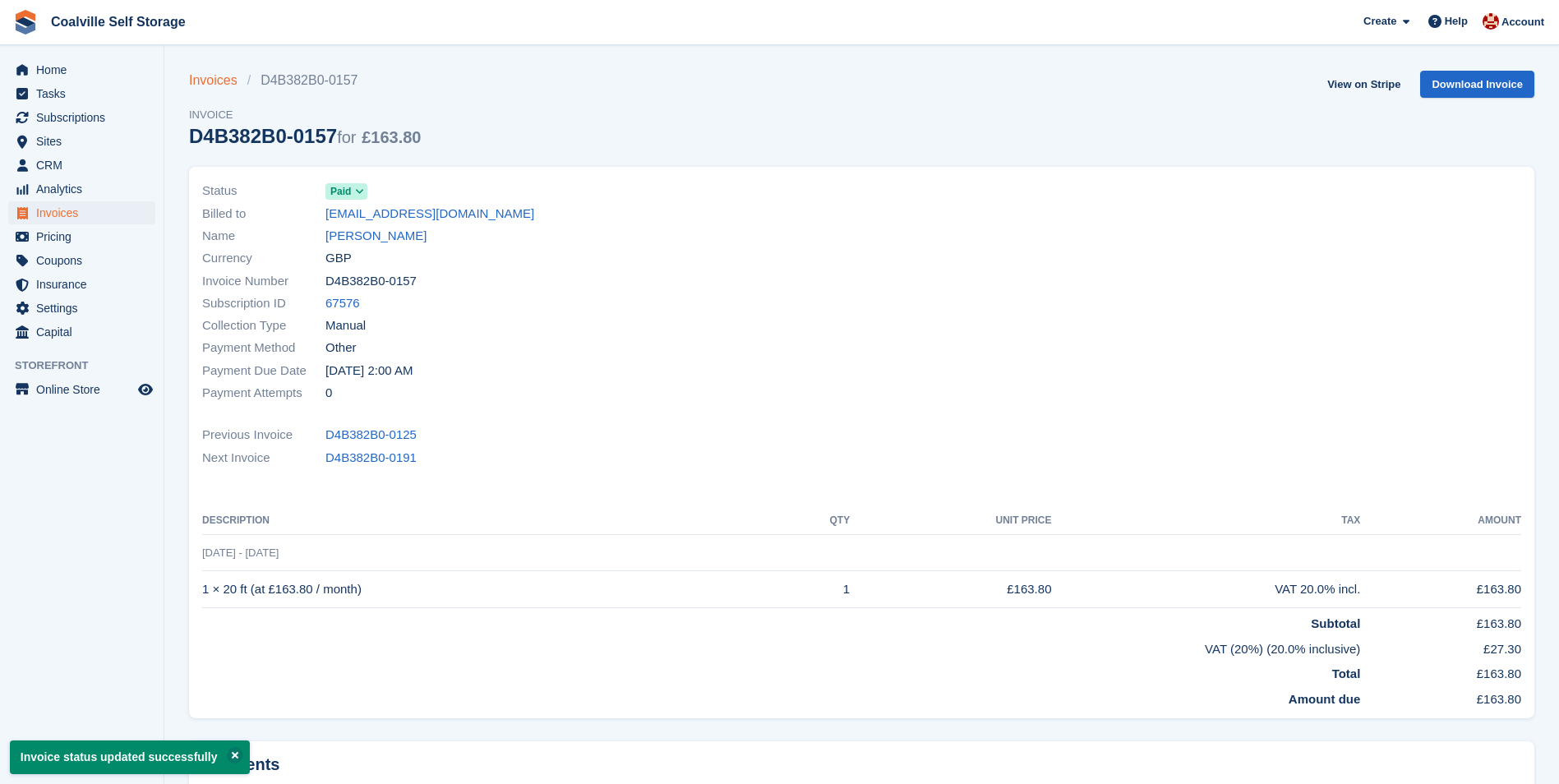
click at [226, 88] on link "Invoices" at bounding box center [217, 80] width 58 height 19
